Goal: Task Accomplishment & Management: Manage account settings

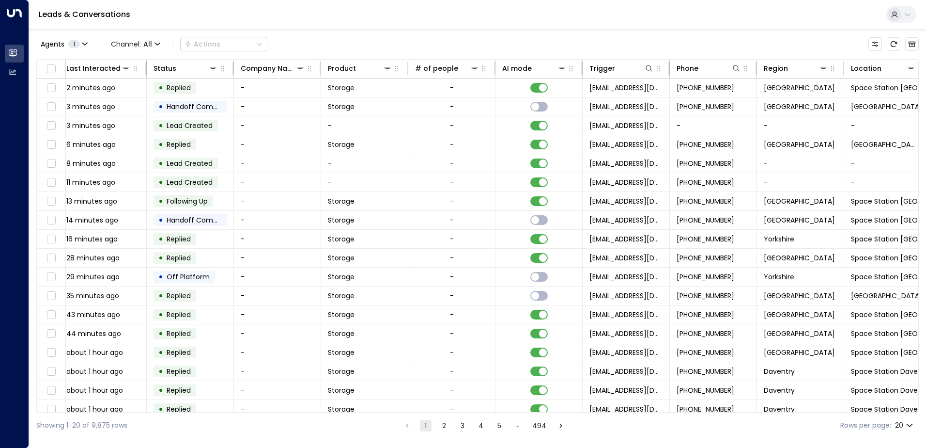
scroll to position [0, 198]
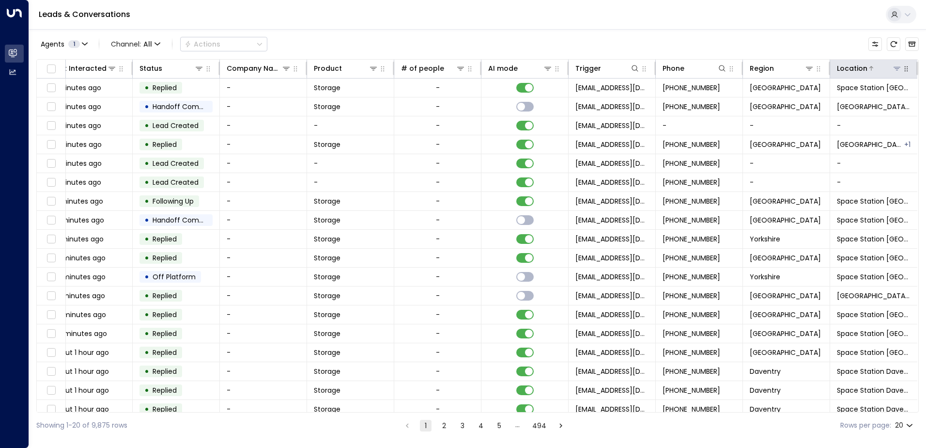
click at [894, 65] on icon at bounding box center [897, 68] width 8 height 8
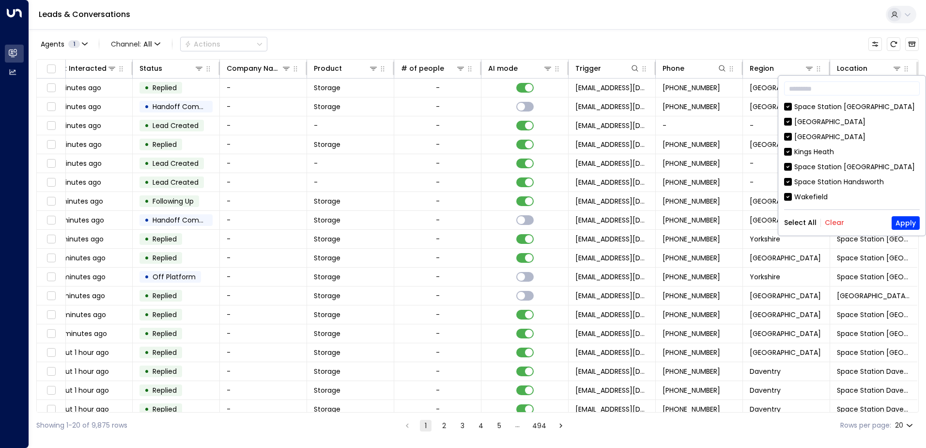
click at [832, 224] on button "Clear" at bounding box center [834, 222] width 19 height 8
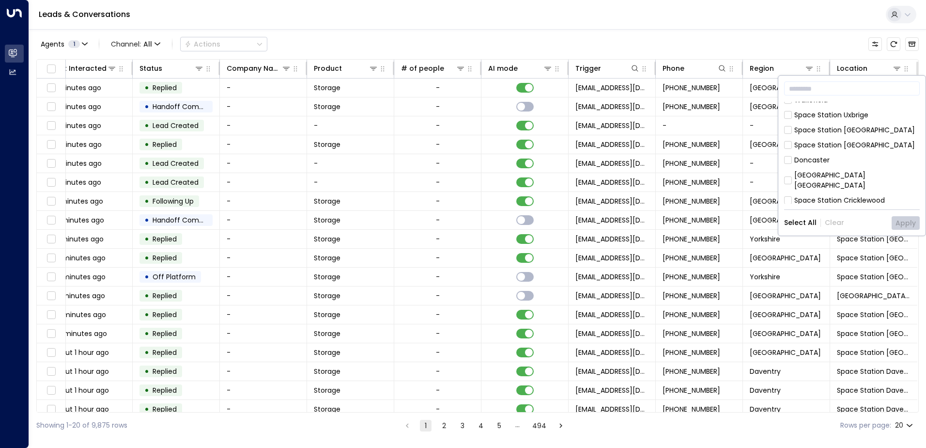
scroll to position [145, 0]
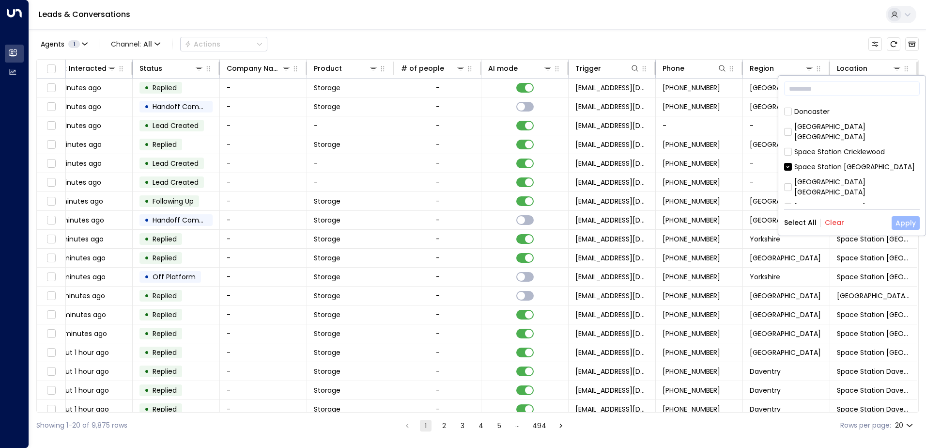
click at [906, 223] on button "Apply" at bounding box center [906, 223] width 28 height 14
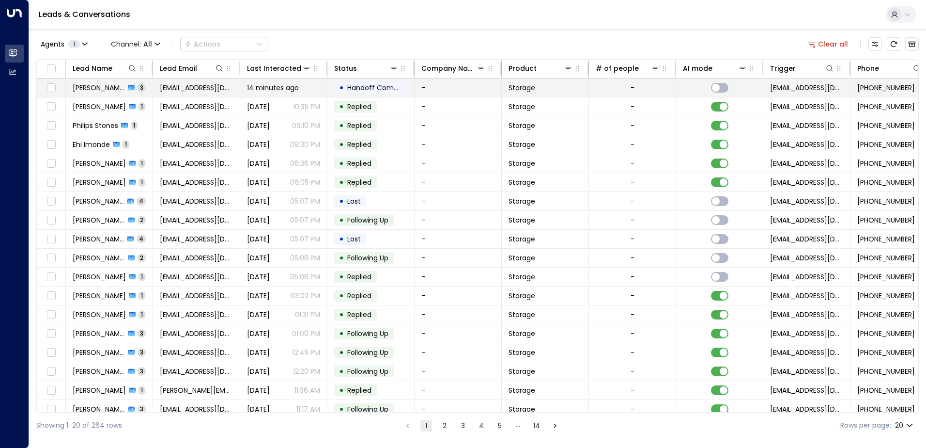
click at [91, 86] on span "[PERSON_NAME]" at bounding box center [99, 88] width 52 height 10
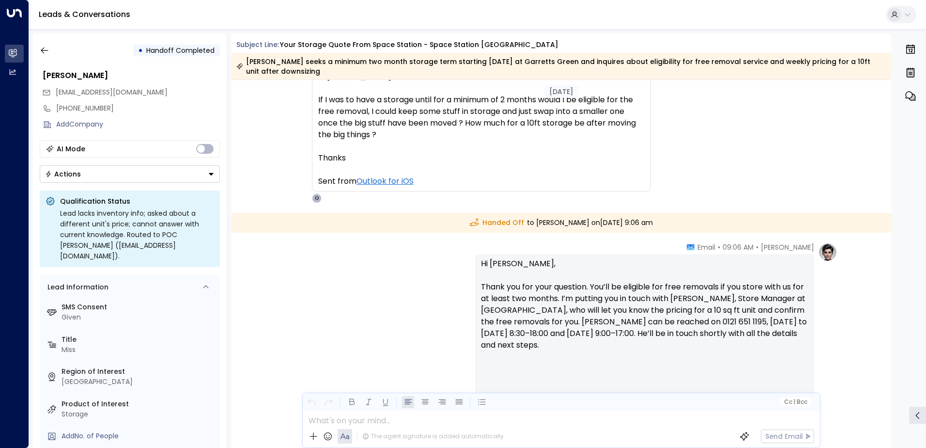
scroll to position [743, 0]
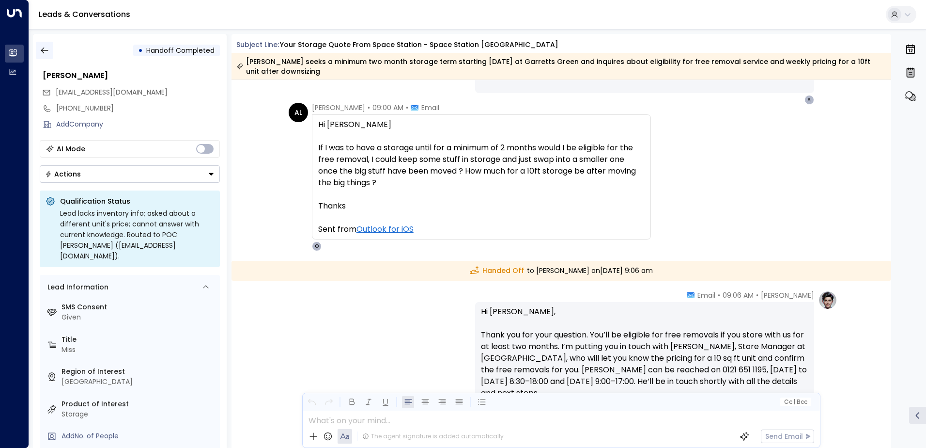
click at [44, 49] on icon "button" at bounding box center [45, 51] width 10 height 10
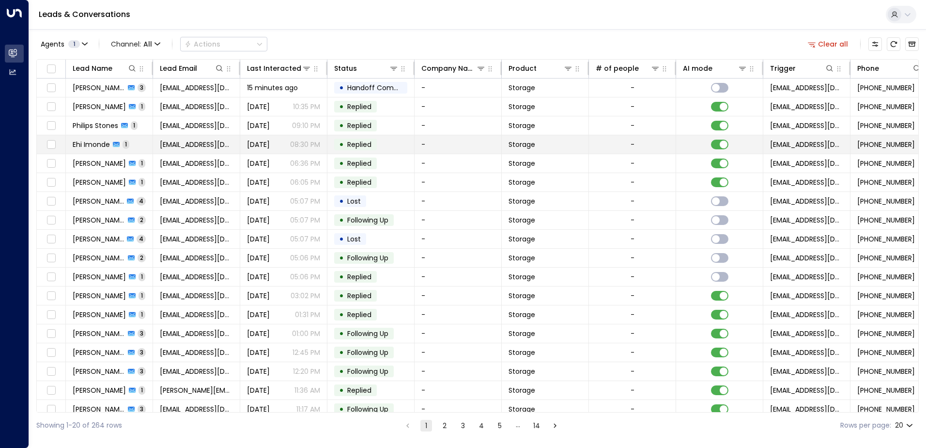
click at [108, 146] on span "Ehi Imonde" at bounding box center [91, 145] width 37 height 10
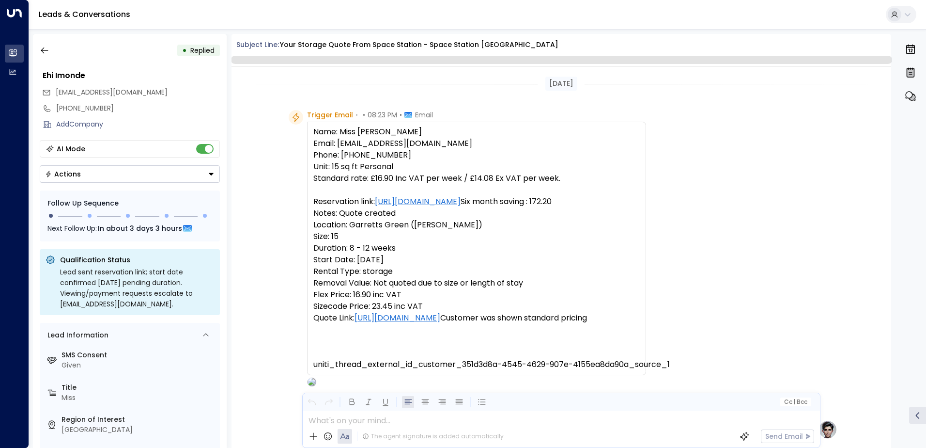
scroll to position [356, 0]
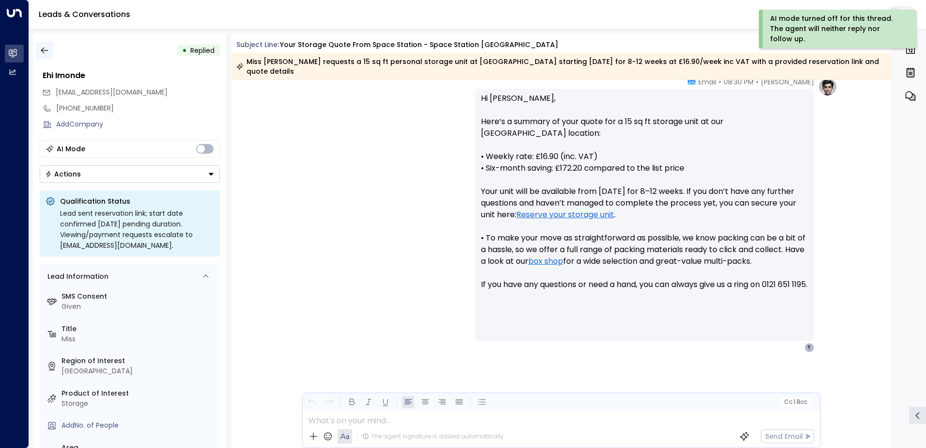
click at [47, 52] on icon "button" at bounding box center [45, 51] width 10 height 10
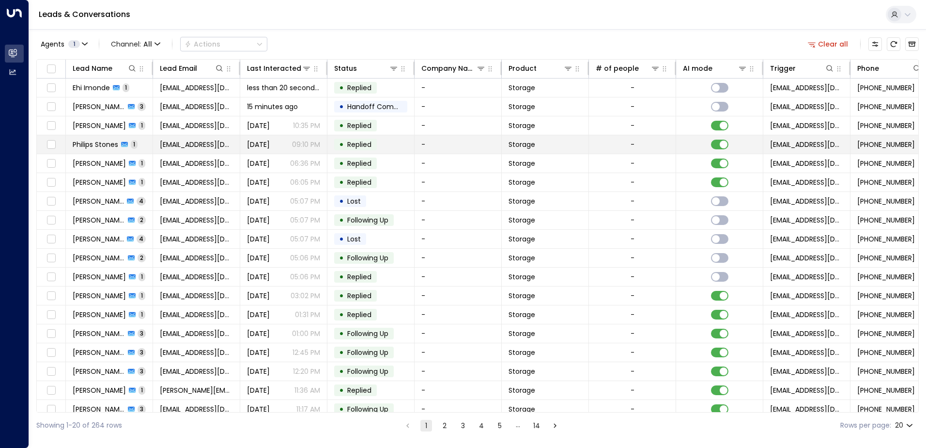
click at [99, 140] on span "Philips Stones" at bounding box center [96, 145] width 46 height 10
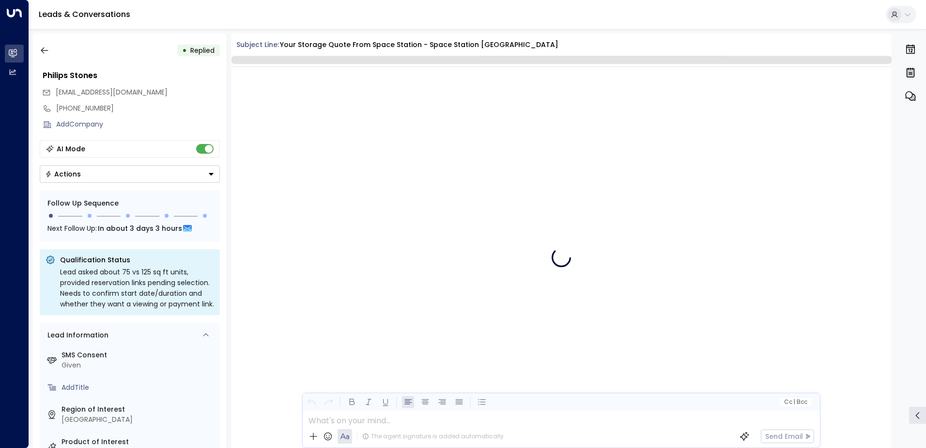
scroll to position [356, 0]
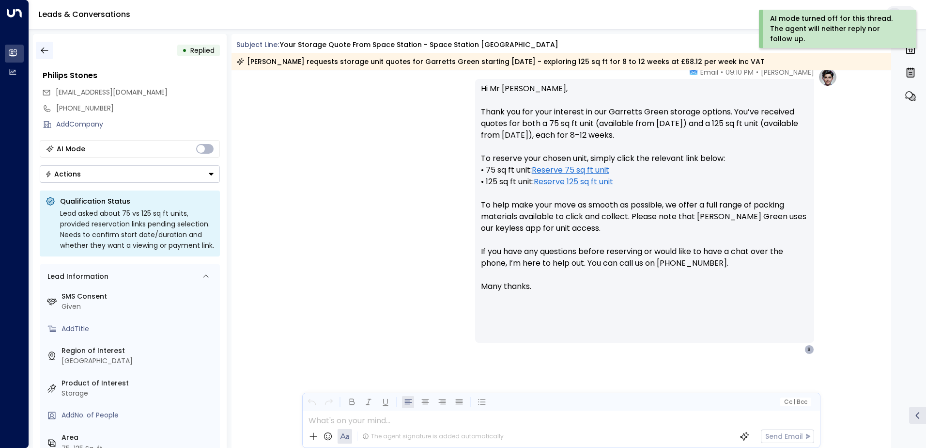
click at [44, 50] on icon "button" at bounding box center [44, 50] width 7 height 6
